Goal: Use online tool/utility: Utilize a website feature to perform a specific function

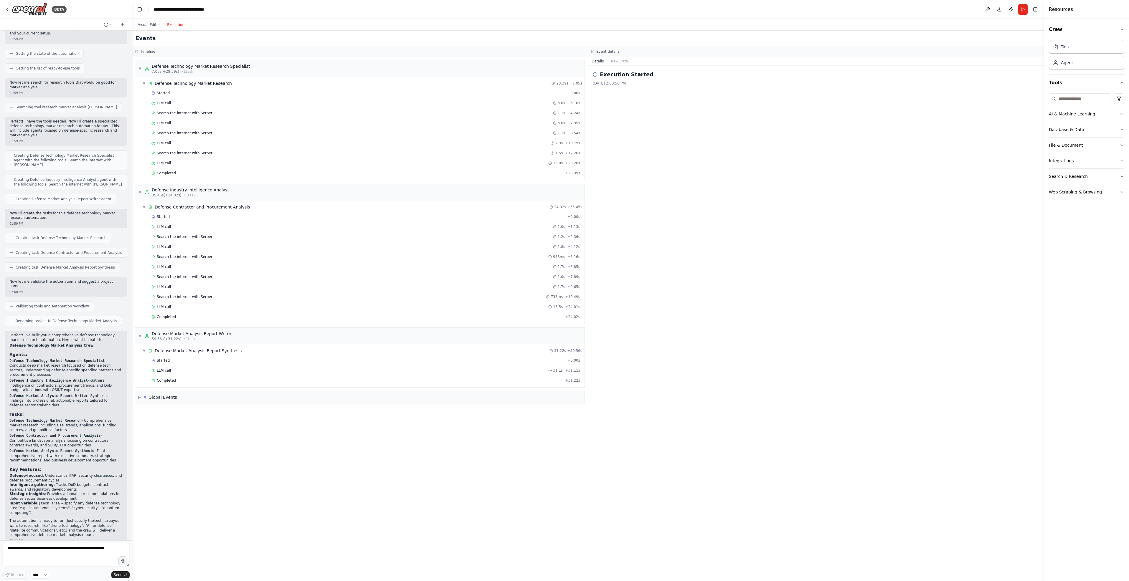
click at [172, 26] on button "Execution" at bounding box center [176, 24] width 24 height 7
click at [205, 380] on div "Completed" at bounding box center [356, 380] width 411 height 5
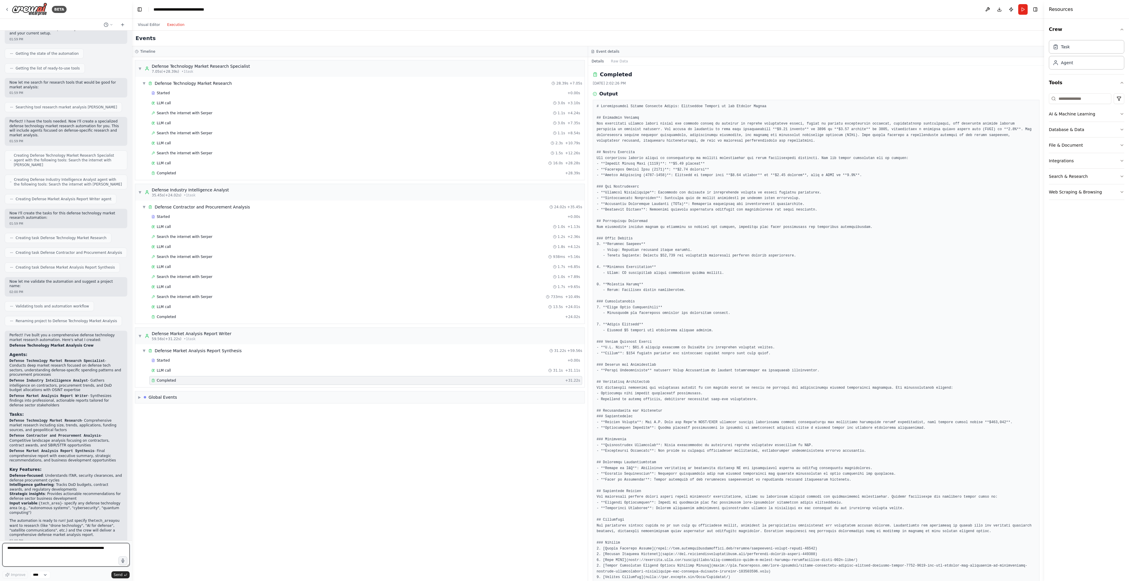
click at [61, 554] on textarea at bounding box center [65, 555] width 127 height 24
type textarea "*"
type textarea "**********"
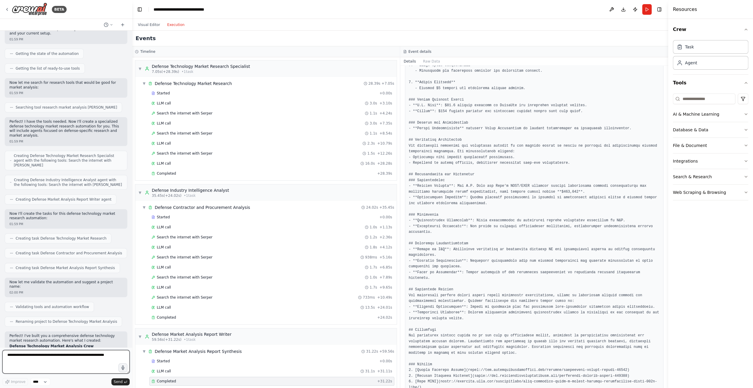
scroll to position [332, 0]
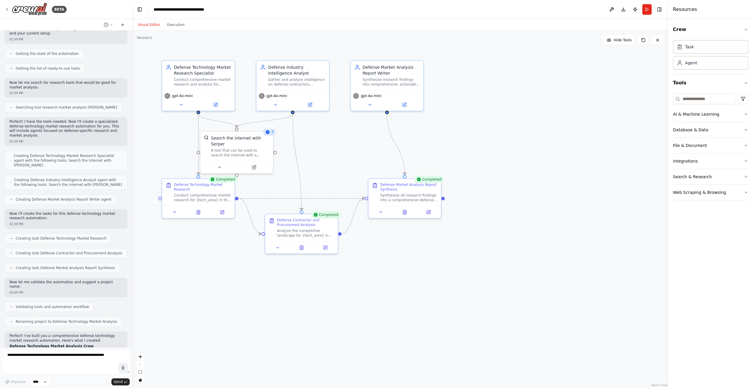
click at [150, 22] on button "Visual Editor" at bounding box center [148, 24] width 29 height 7
click at [647, 12] on button "Run" at bounding box center [646, 9] width 9 height 11
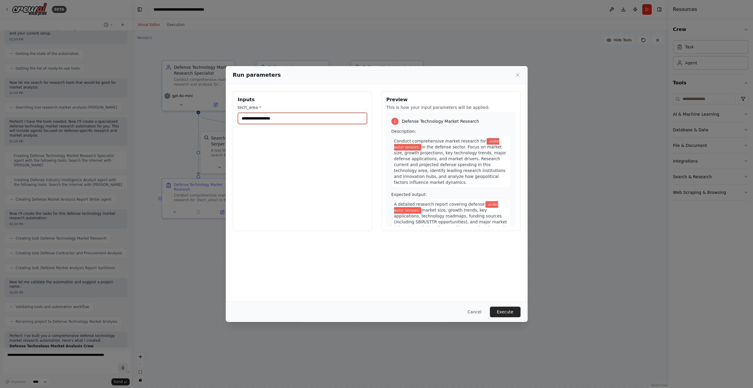
click at [353, 118] on input "**********" at bounding box center [302, 118] width 129 height 11
type input "**********"
click at [510, 311] on button "Execute" at bounding box center [505, 311] width 31 height 11
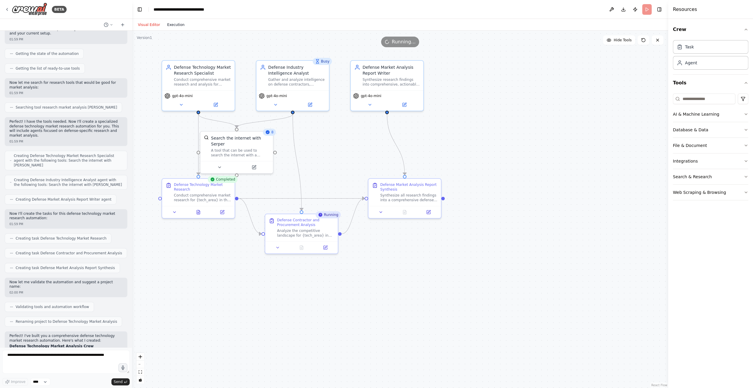
click at [171, 27] on button "Execution" at bounding box center [176, 24] width 24 height 7
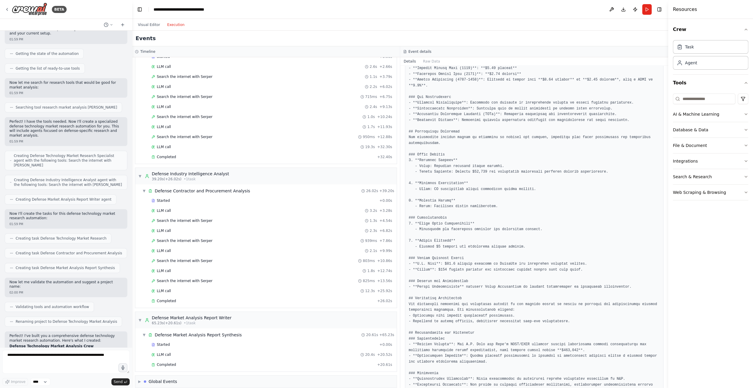
scroll to position [0, 0]
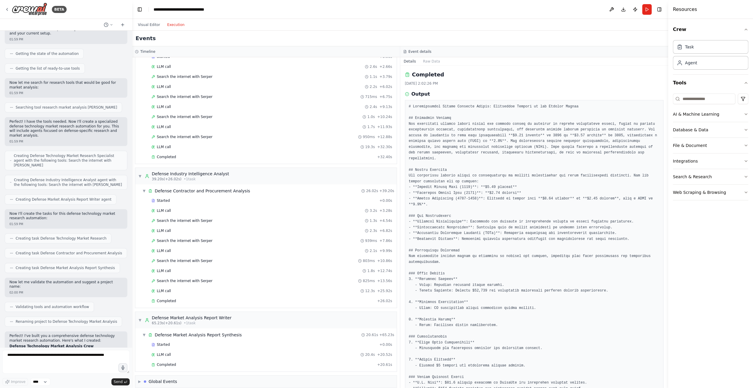
click at [429, 56] on div "Event details" at bounding box center [534, 51] width 268 height 11
click at [429, 60] on button "Raw Data" at bounding box center [431, 61] width 24 height 8
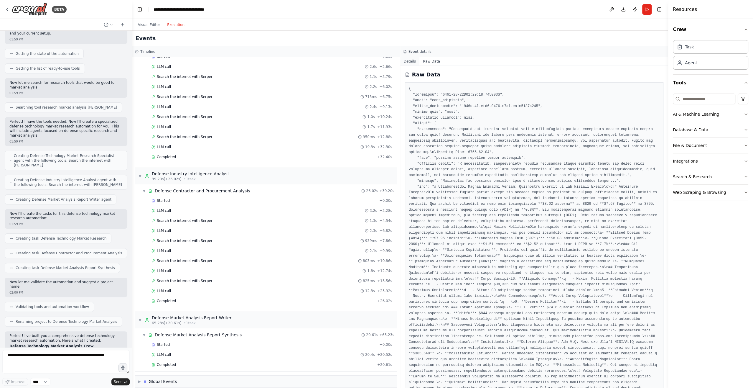
click at [410, 61] on button "Details" at bounding box center [409, 61] width 19 height 8
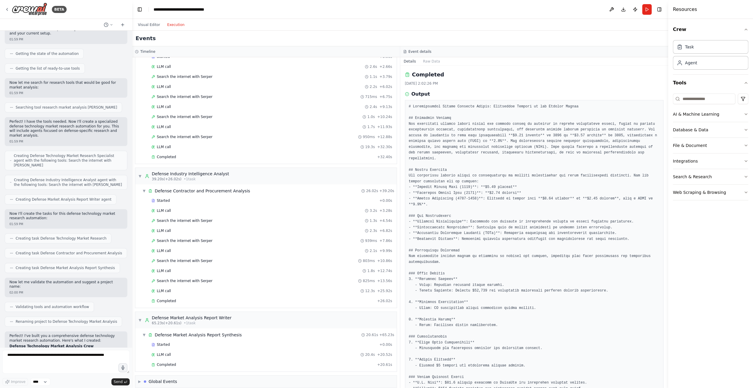
drag, startPoint x: 290, startPoint y: 376, endPoint x: 288, endPoint y: 364, distance: 11.6
click at [290, 375] on div "▶ Global Events" at bounding box center [265, 381] width 261 height 12
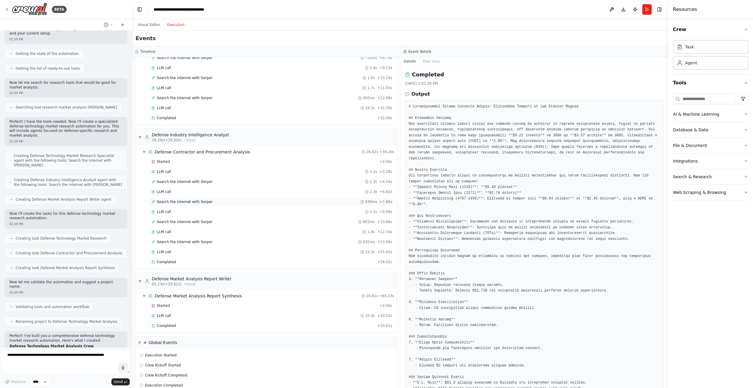
scroll to position [80, 0]
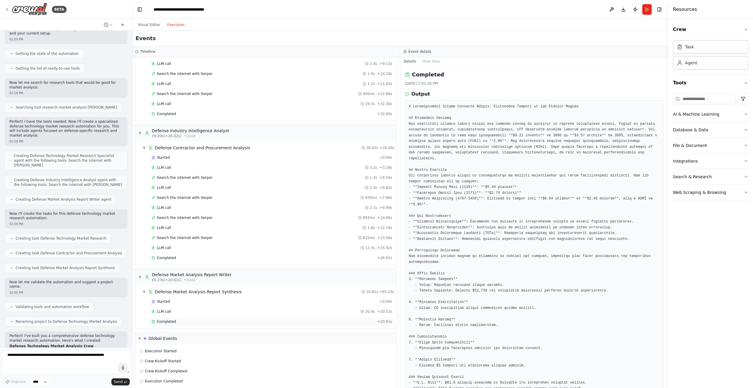
click at [176, 319] on div "Completed" at bounding box center [262, 321] width 223 height 5
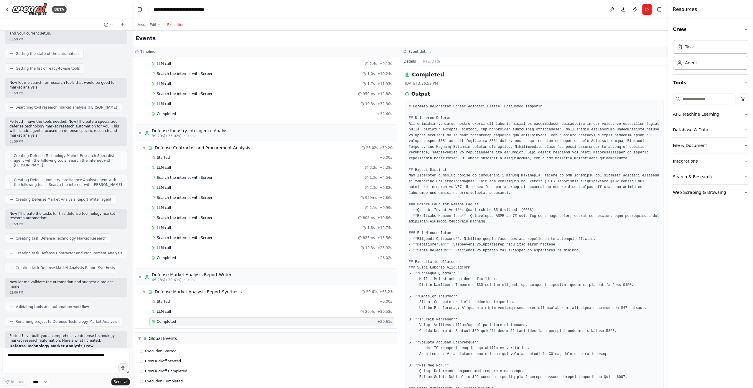
click at [169, 24] on button "Execution" at bounding box center [176, 24] width 24 height 7
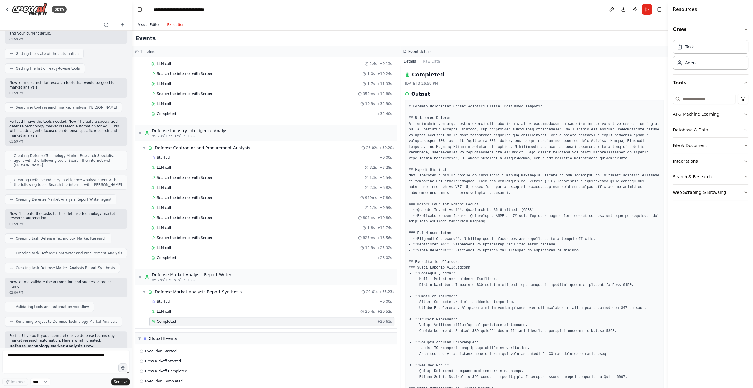
click at [151, 24] on button "Visual Editor" at bounding box center [148, 24] width 29 height 7
click at [177, 27] on button "Execution" at bounding box center [176, 24] width 24 height 7
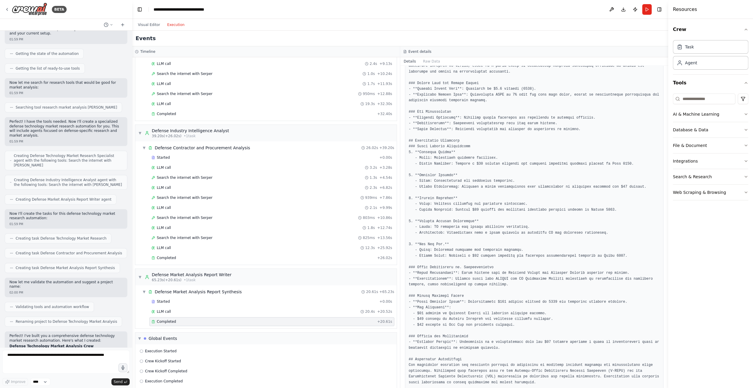
scroll to position [321, 0]
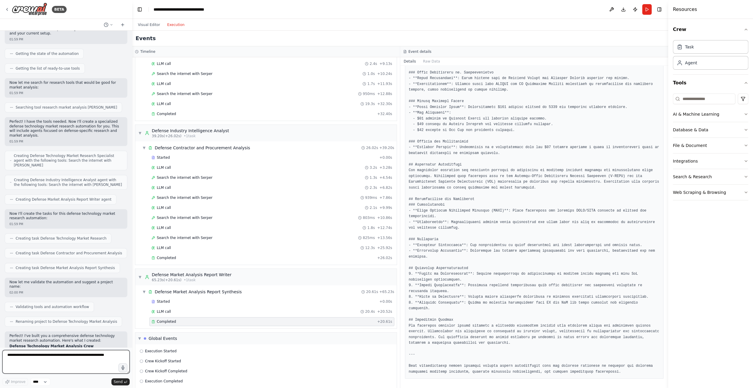
click at [76, 363] on textarea at bounding box center [65, 361] width 127 height 24
type textarea "**********"
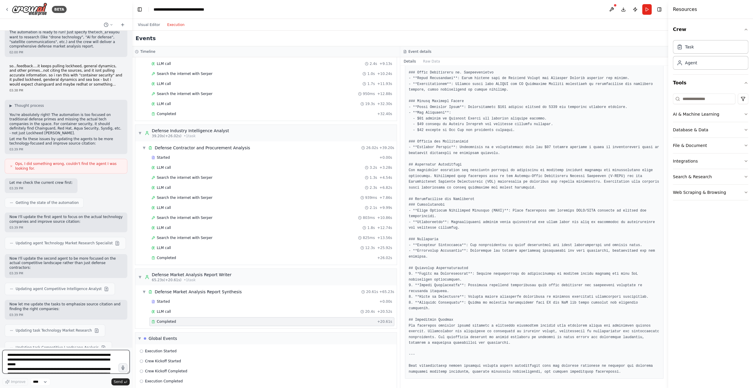
scroll to position [527, 0]
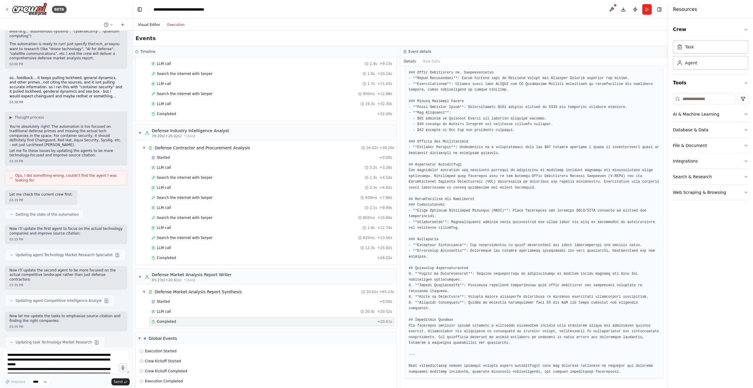
click at [149, 25] on button "Visual Editor" at bounding box center [148, 24] width 29 height 7
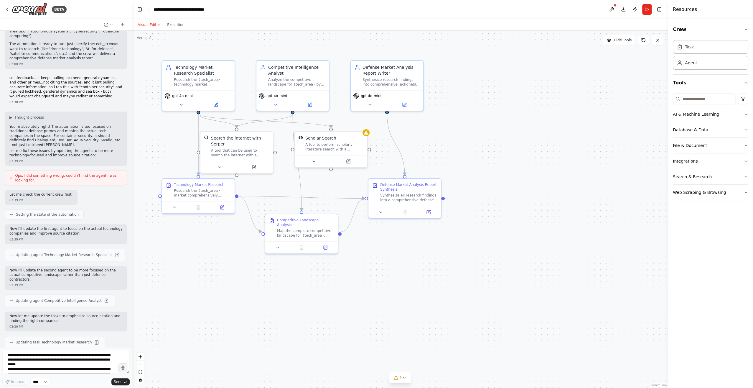
scroll to position [528, 0]
click at [69, 123] on p "You're absolutely right! The automation is too focused on traditional defense p…" at bounding box center [65, 134] width 113 height 23
drag, startPoint x: 69, startPoint y: 112, endPoint x: 96, endPoint y: 115, distance: 27.6
click at [97, 123] on p "You're absolutely right! The automation is too focused on traditional defense p…" at bounding box center [65, 134] width 113 height 23
click at [54, 123] on p "You're absolutely right! The automation is too focused on traditional defense p…" at bounding box center [65, 134] width 113 height 23
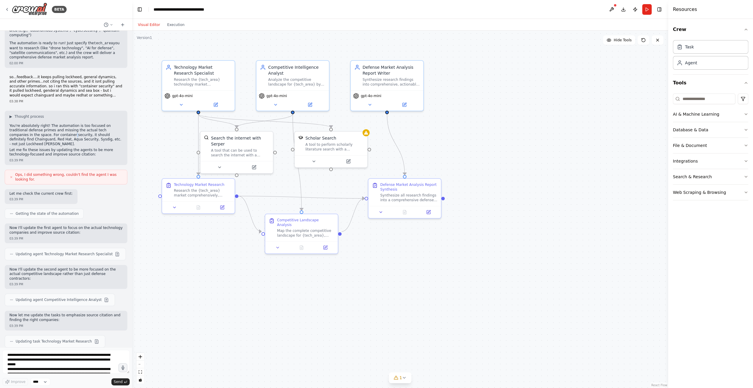
click at [54, 123] on p "You're absolutely right! The automation is too focused on traditional defense p…" at bounding box center [65, 134] width 113 height 23
click at [56, 124] on p "You're absolutely right! The automation is too focused on traditional defense p…" at bounding box center [65, 134] width 113 height 23
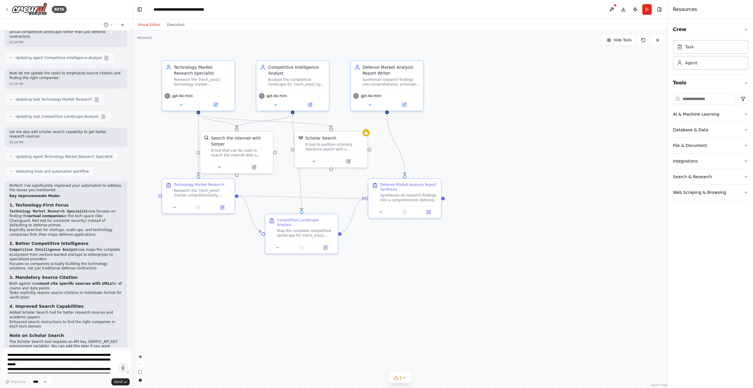
scroll to position [819, 0]
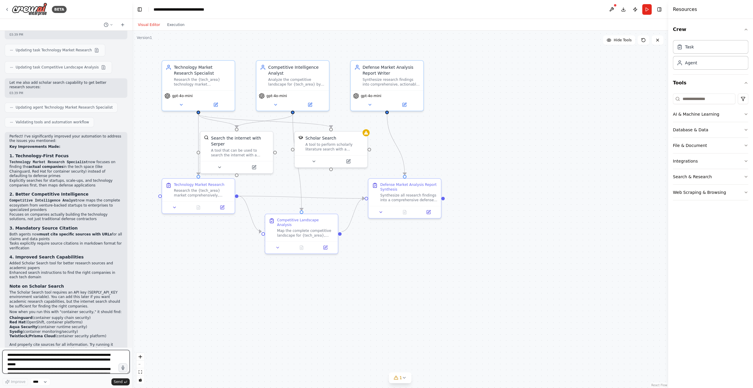
click at [70, 359] on textarea "**********" at bounding box center [65, 361] width 127 height 24
type textarea "**********"
click at [43, 381] on select "****" at bounding box center [40, 381] width 20 height 8
click at [121, 381] on span "Send" at bounding box center [118, 381] width 9 height 5
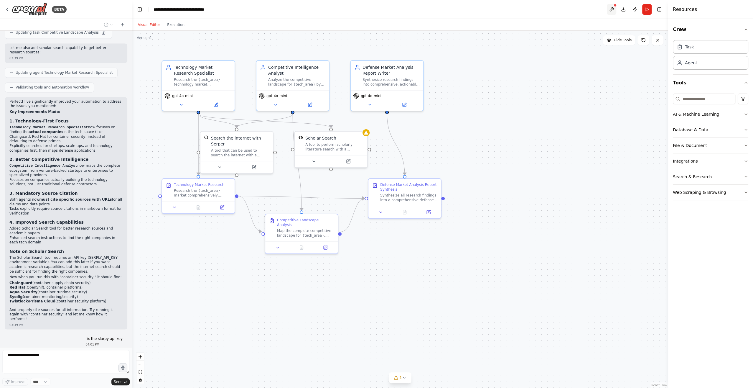
click at [613, 6] on button at bounding box center [611, 9] width 9 height 11
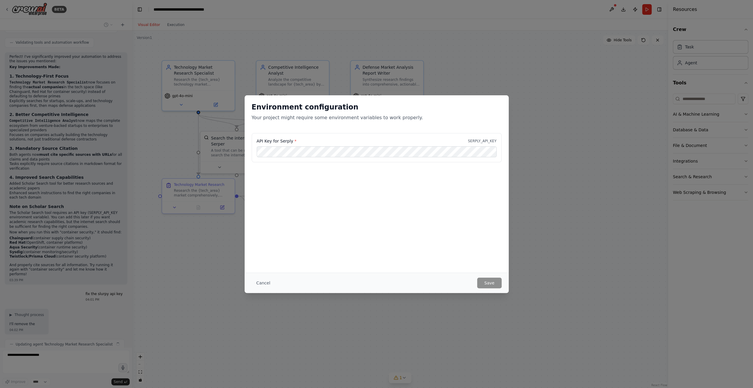
click at [395, 129] on div "Environment configuration Your project might require some environment variables…" at bounding box center [377, 114] width 264 height 38
click at [558, 91] on div "Environment configuration Your project might require some environment variables…" at bounding box center [376, 194] width 753 height 388
click at [543, 95] on div "Environment configuration Your project might require some environment variables…" at bounding box center [376, 194] width 753 height 388
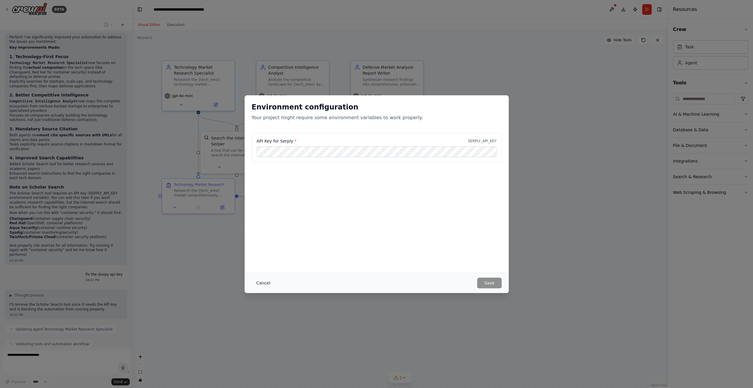
click at [257, 282] on button "Cancel" at bounding box center [263, 282] width 23 height 11
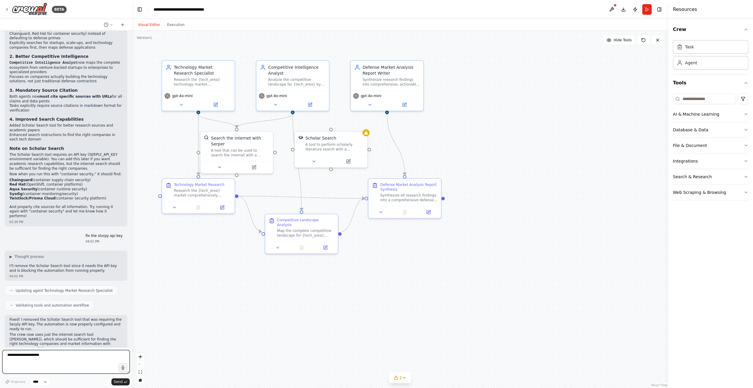
scroll to position [962, 0]
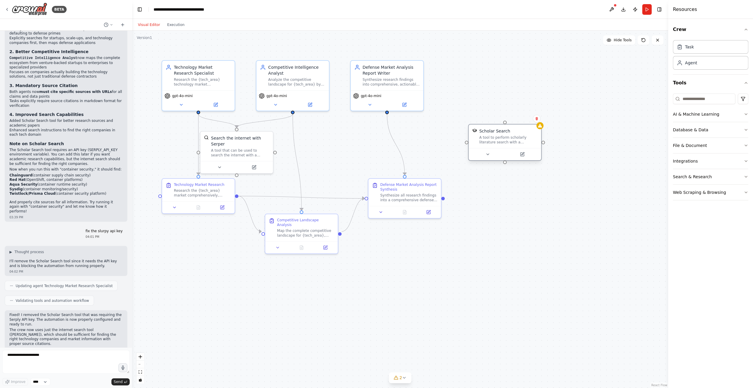
drag, startPoint x: 350, startPoint y: 143, endPoint x: 525, endPoint y: 139, distance: 174.5
click at [525, 139] on div "A tool to perform scholarly literature search with a search_query." at bounding box center [508, 139] width 58 height 9
click at [648, 8] on button "Run" at bounding box center [646, 9] width 9 height 11
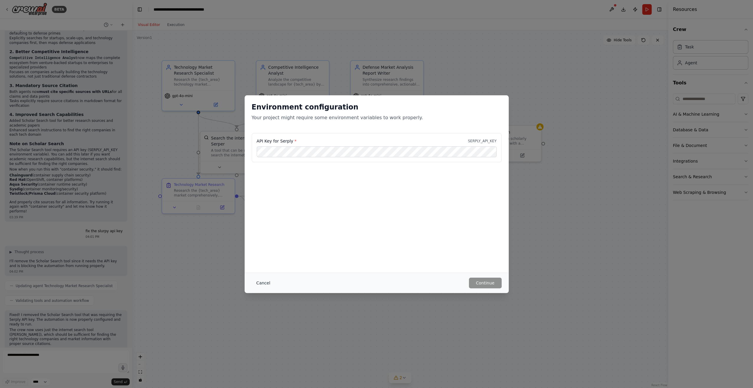
click at [261, 283] on button "Cancel" at bounding box center [263, 282] width 23 height 11
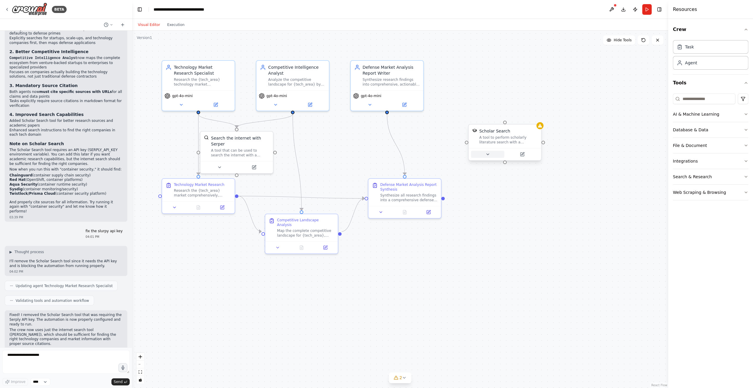
click at [488, 153] on icon at bounding box center [487, 154] width 5 height 5
click at [489, 153] on icon at bounding box center [487, 154] width 5 height 5
click at [537, 118] on icon at bounding box center [536, 118] width 2 height 3
click at [525, 119] on button "Confirm" at bounding box center [520, 118] width 21 height 7
click at [648, 11] on button "Run" at bounding box center [646, 9] width 9 height 11
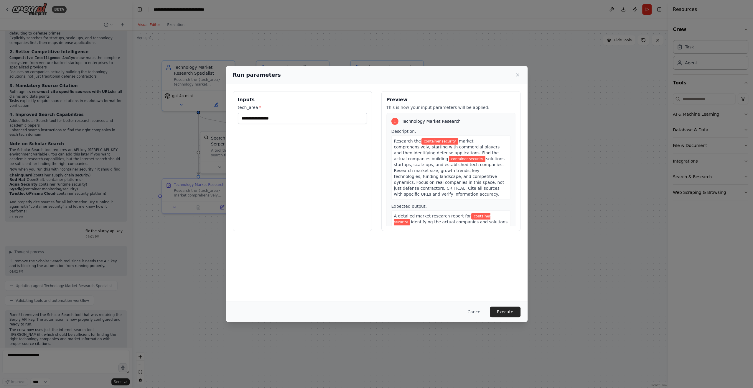
click at [485, 173] on span "solutions - startups, scale-ups, and established tech companies. Research marke…" at bounding box center [450, 176] width 113 height 40
click at [482, 173] on div "Research the container security market comprehensively, starting with commercia…" at bounding box center [450, 167] width 119 height 64
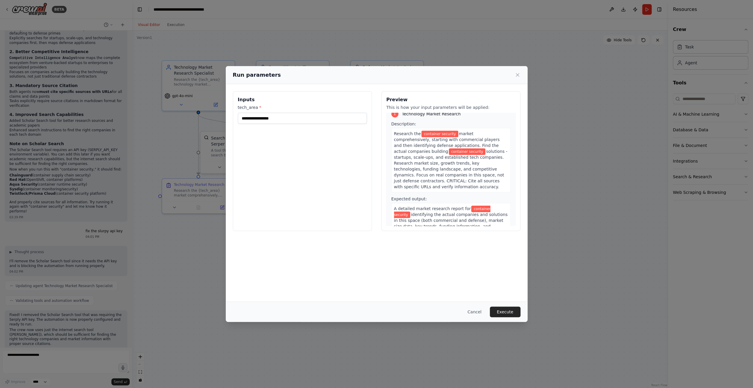
scroll to position [8, 0]
click at [447, 156] on span "solutions - startups, scale-ups, and established tech companies. Research marke…" at bounding box center [450, 169] width 113 height 40
click at [450, 155] on span "solutions - startups, scale-ups, and established tech companies. Research marke…" at bounding box center [450, 169] width 113 height 40
click at [462, 160] on span "solutions - startups, scale-ups, and established tech companies. Research marke…" at bounding box center [450, 169] width 113 height 40
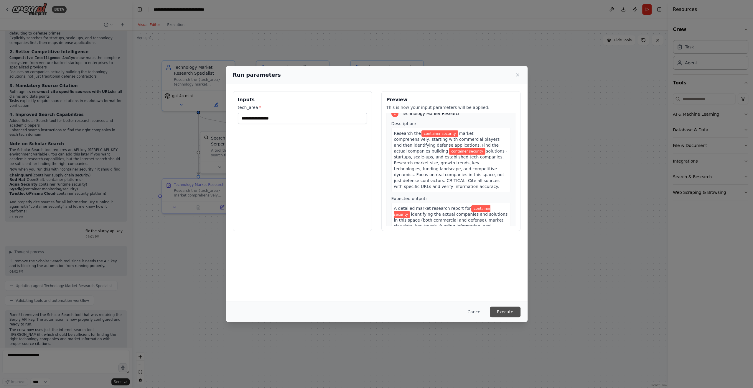
click at [507, 315] on button "Execute" at bounding box center [505, 311] width 31 height 11
